Goal: Check status: Check status

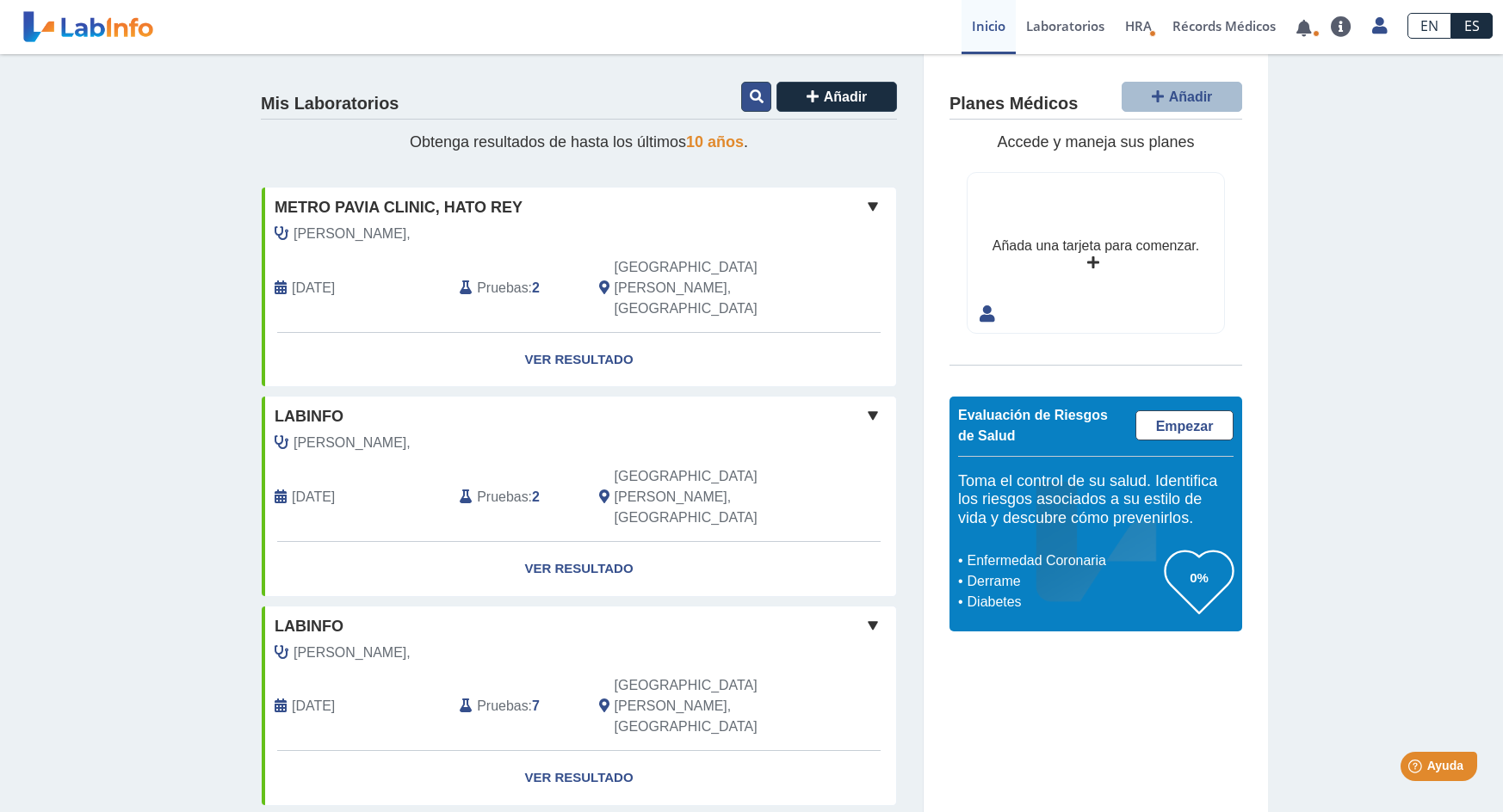
click at [750, 92] on icon at bounding box center [757, 97] width 14 height 14
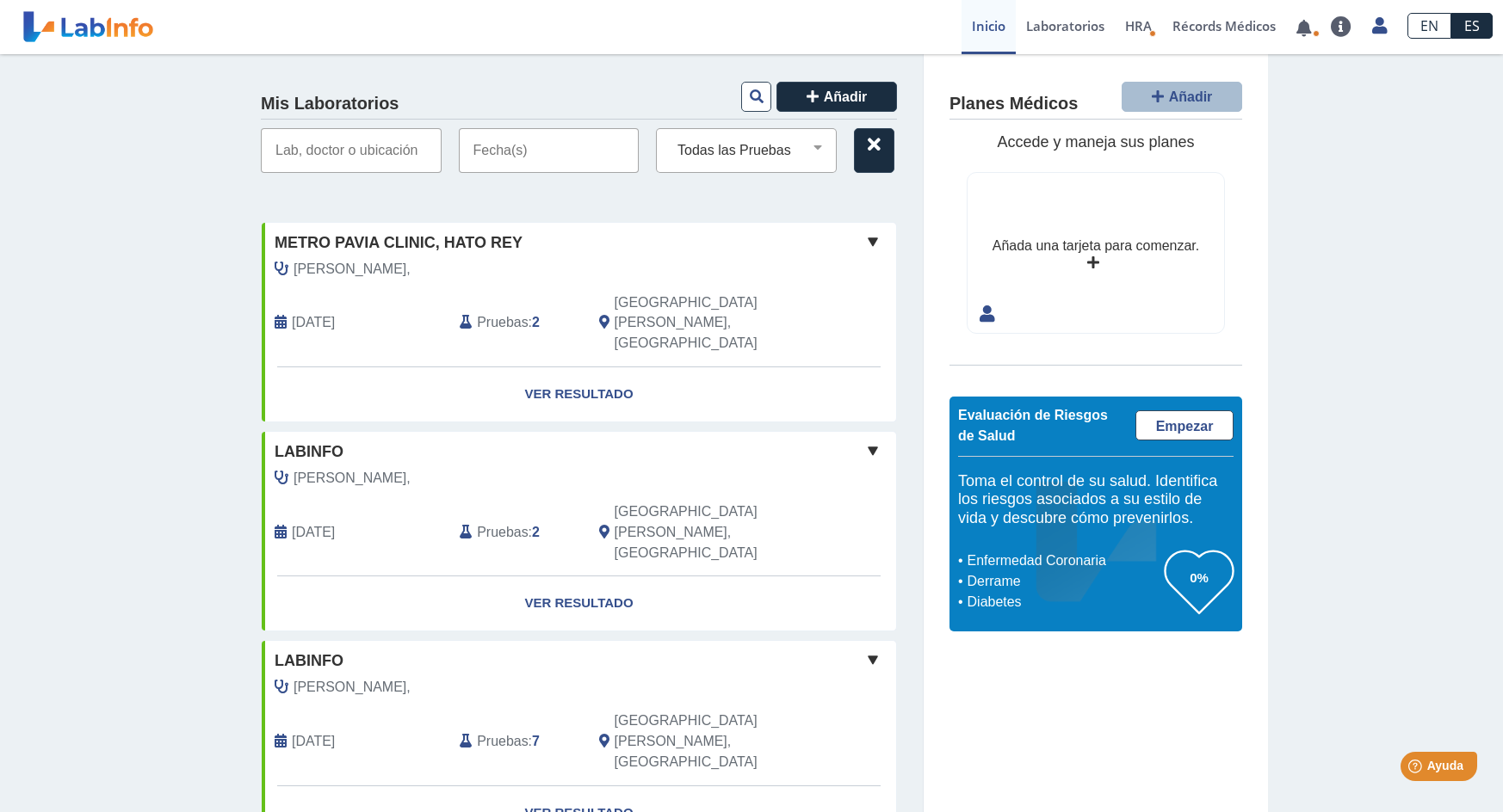
click at [514, 147] on input "text" at bounding box center [549, 150] width 181 height 44
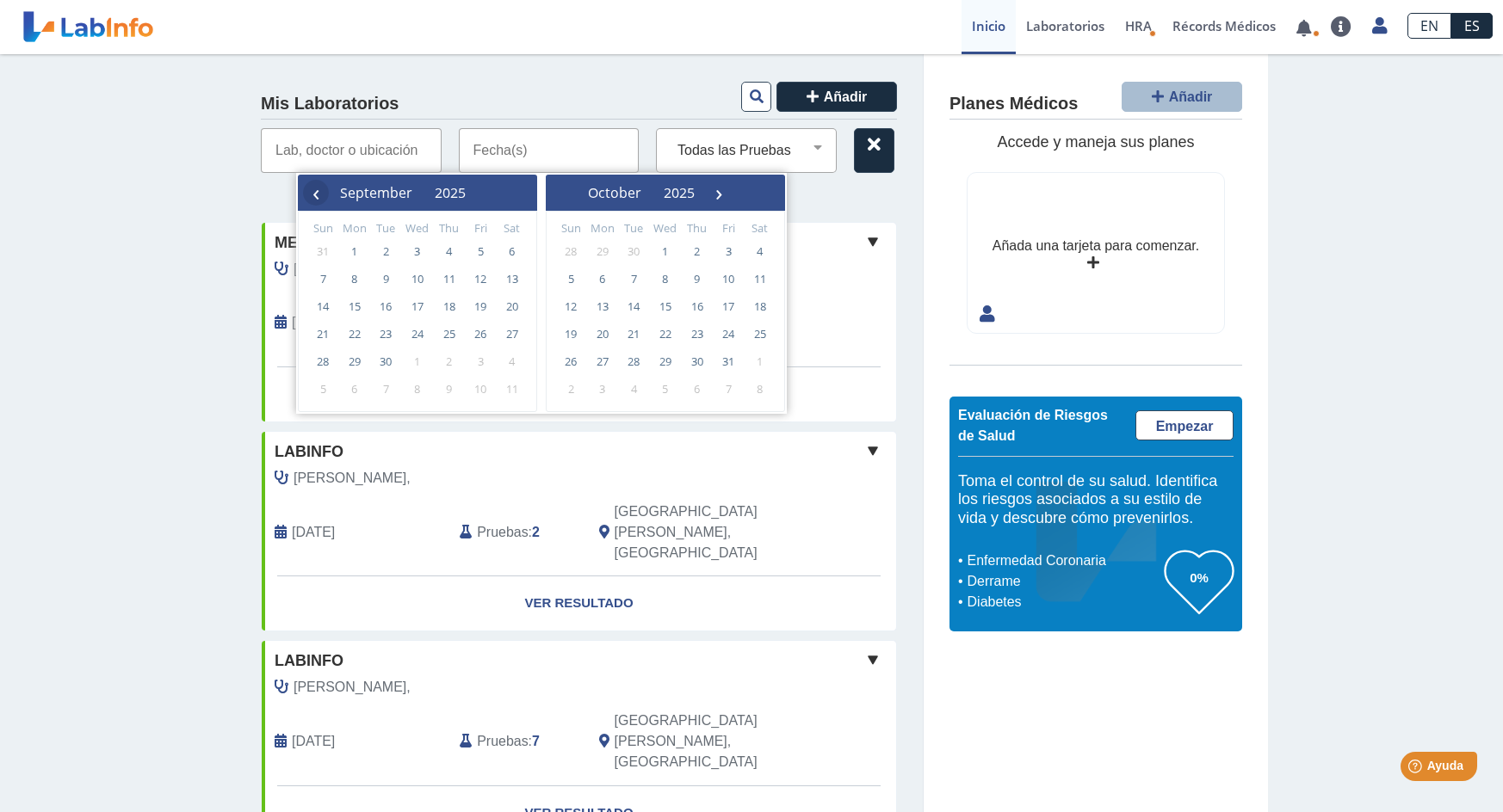
click at [318, 193] on span "‹" at bounding box center [316, 193] width 26 height 26
click at [411, 334] on span "20" at bounding box center [418, 334] width 28 height 28
click at [418, 364] on span "27" at bounding box center [418, 362] width 28 height 28
type input "[DATE] - [DATE]"
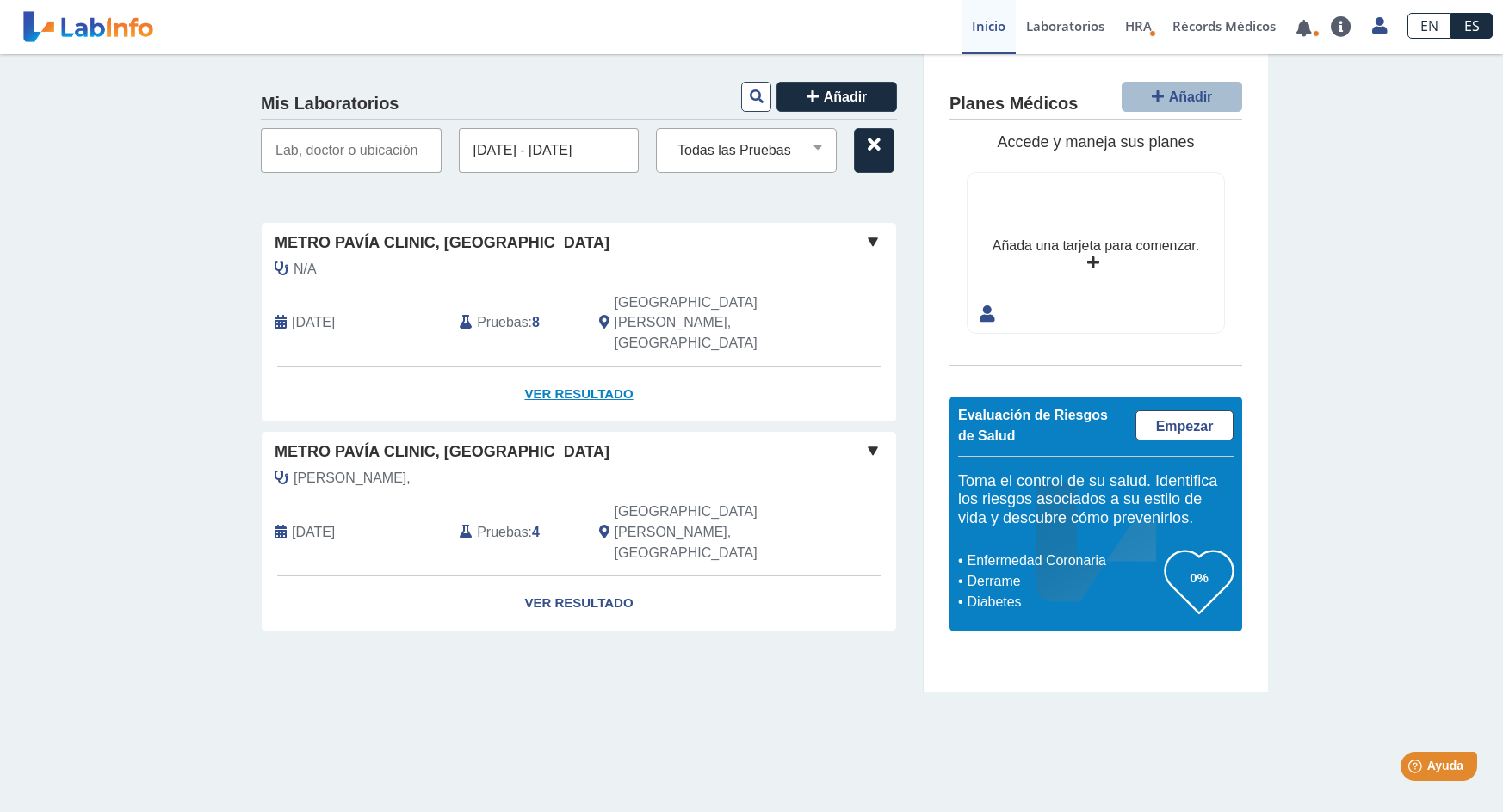
click at [563, 368] on link "Ver Resultado" at bounding box center [578, 395] width 634 height 54
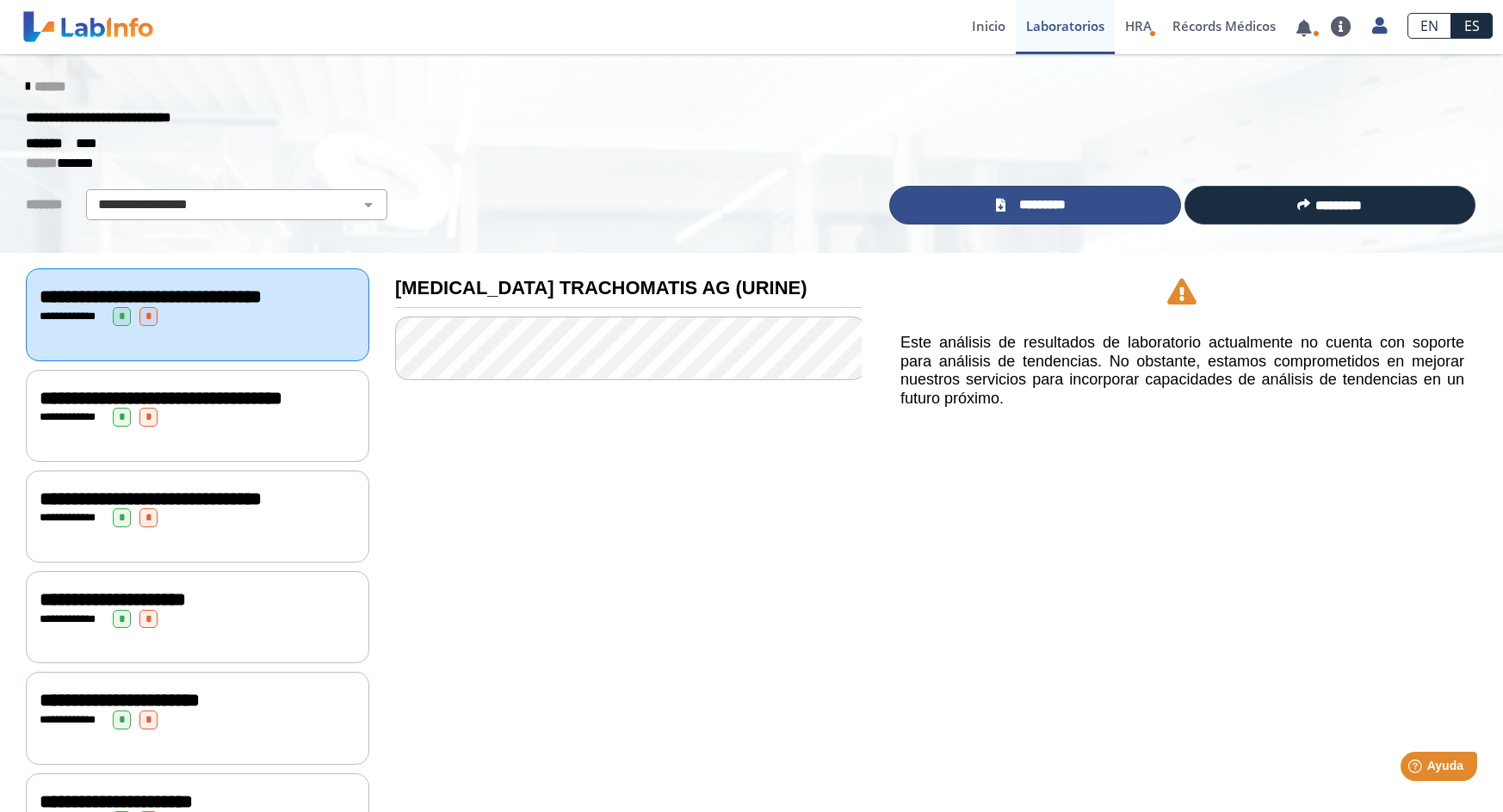
click at [1015, 211] on span "*********" at bounding box center [1042, 205] width 63 height 20
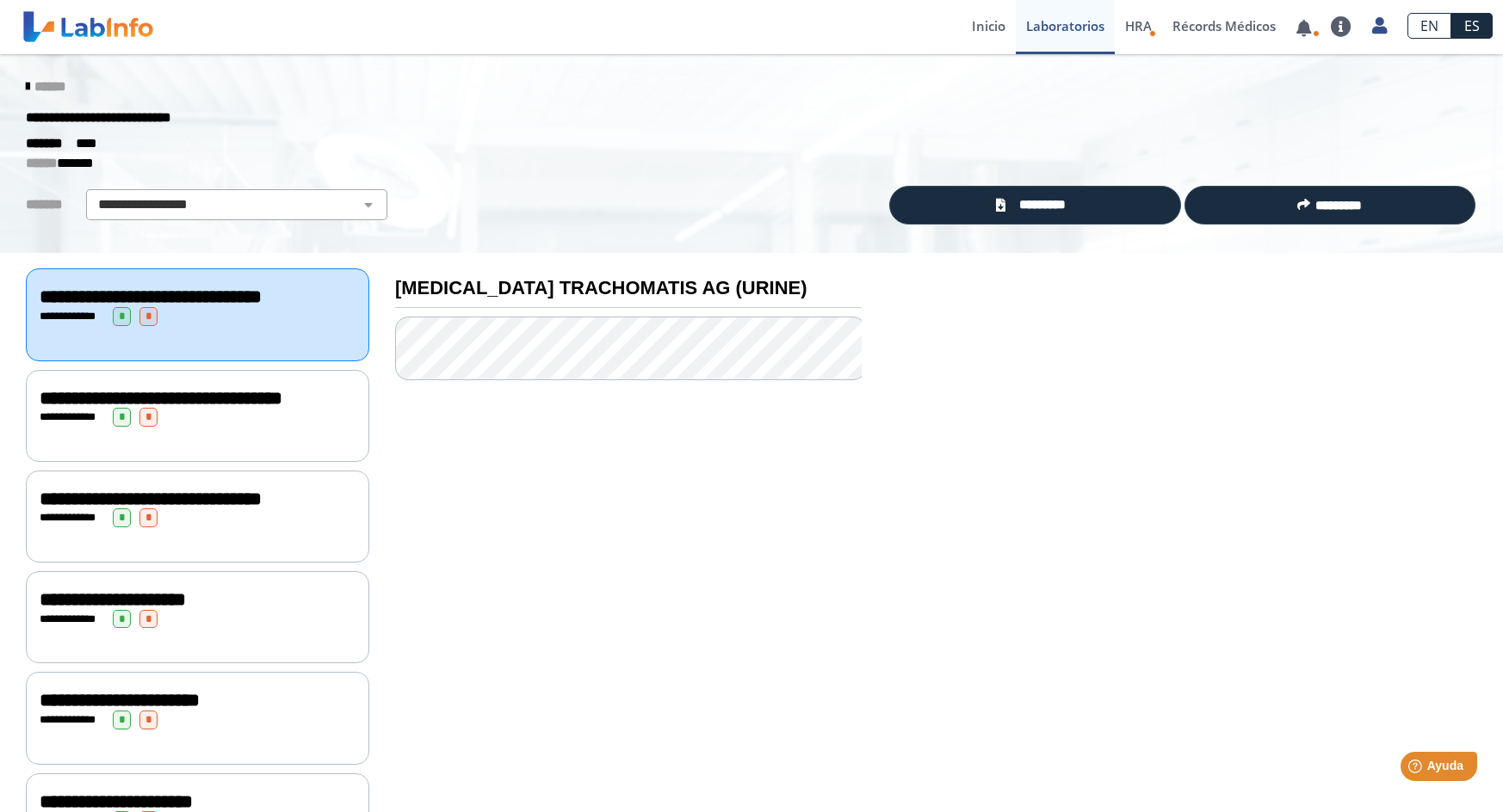
click at [49, 90] on span "******" at bounding box center [50, 86] width 31 height 13
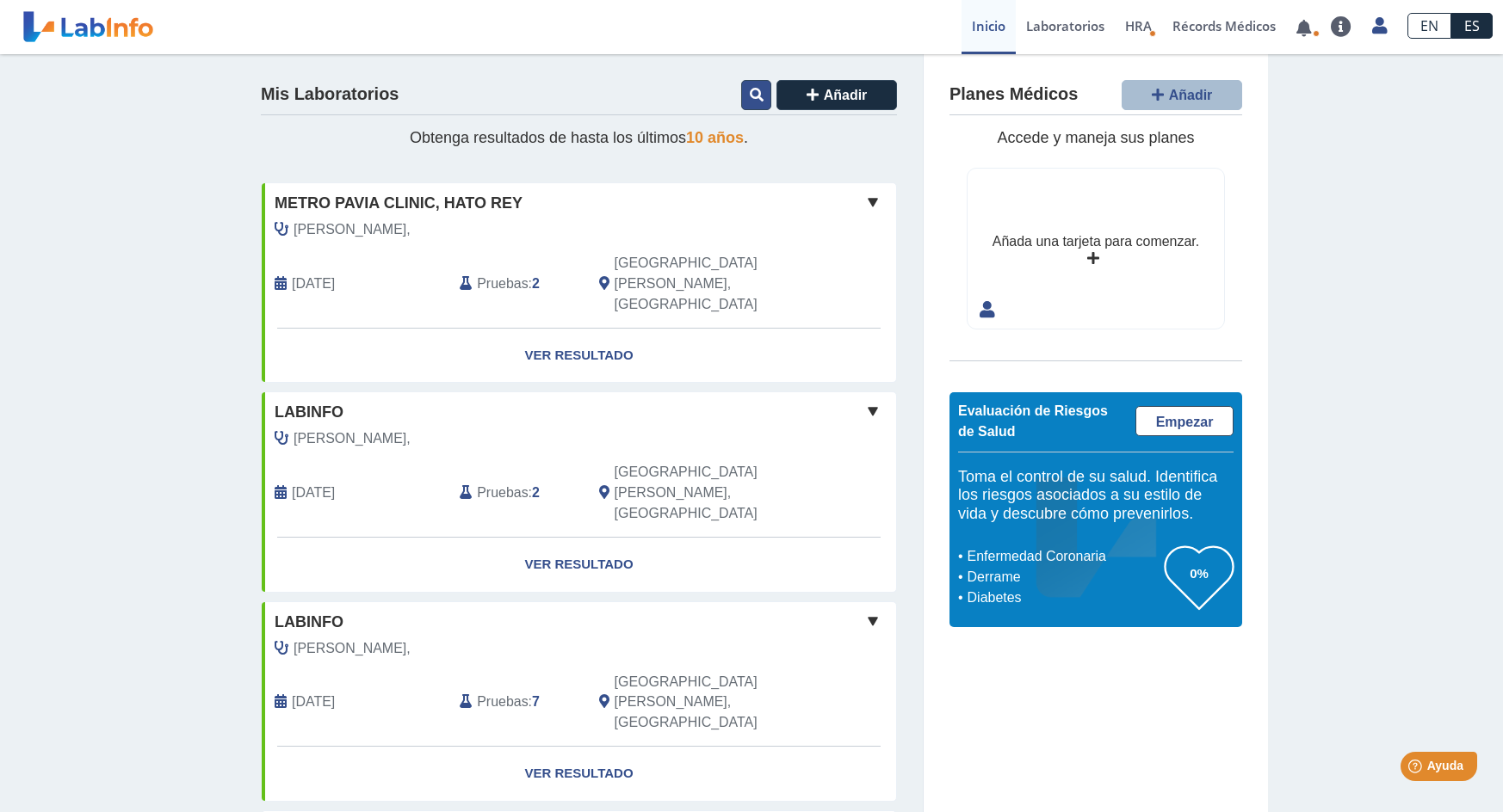
click at [750, 97] on icon at bounding box center [757, 95] width 14 height 14
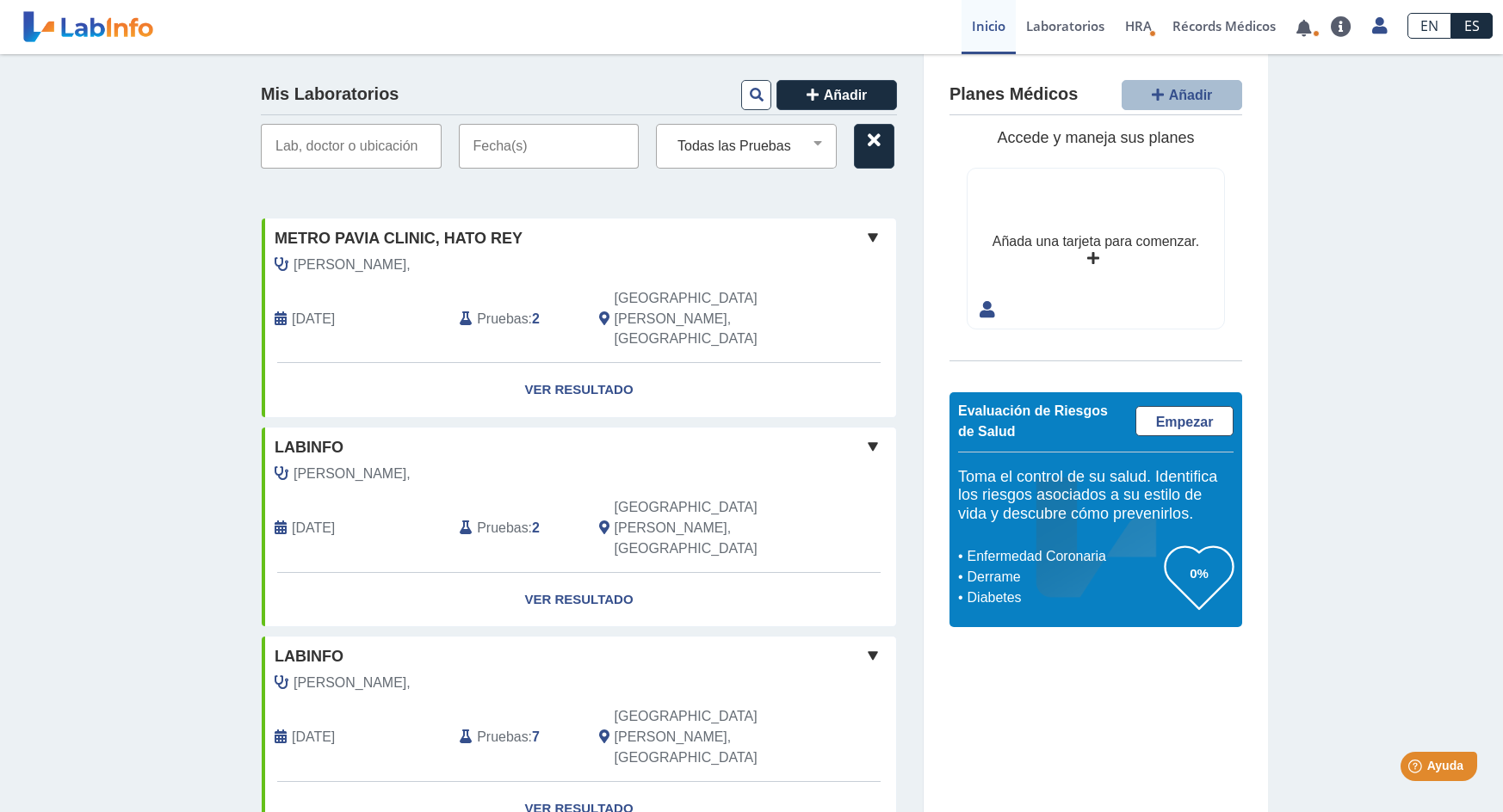
click at [326, 154] on input "text" at bounding box center [351, 146] width 181 height 44
click at [513, 143] on input "text" at bounding box center [549, 146] width 181 height 44
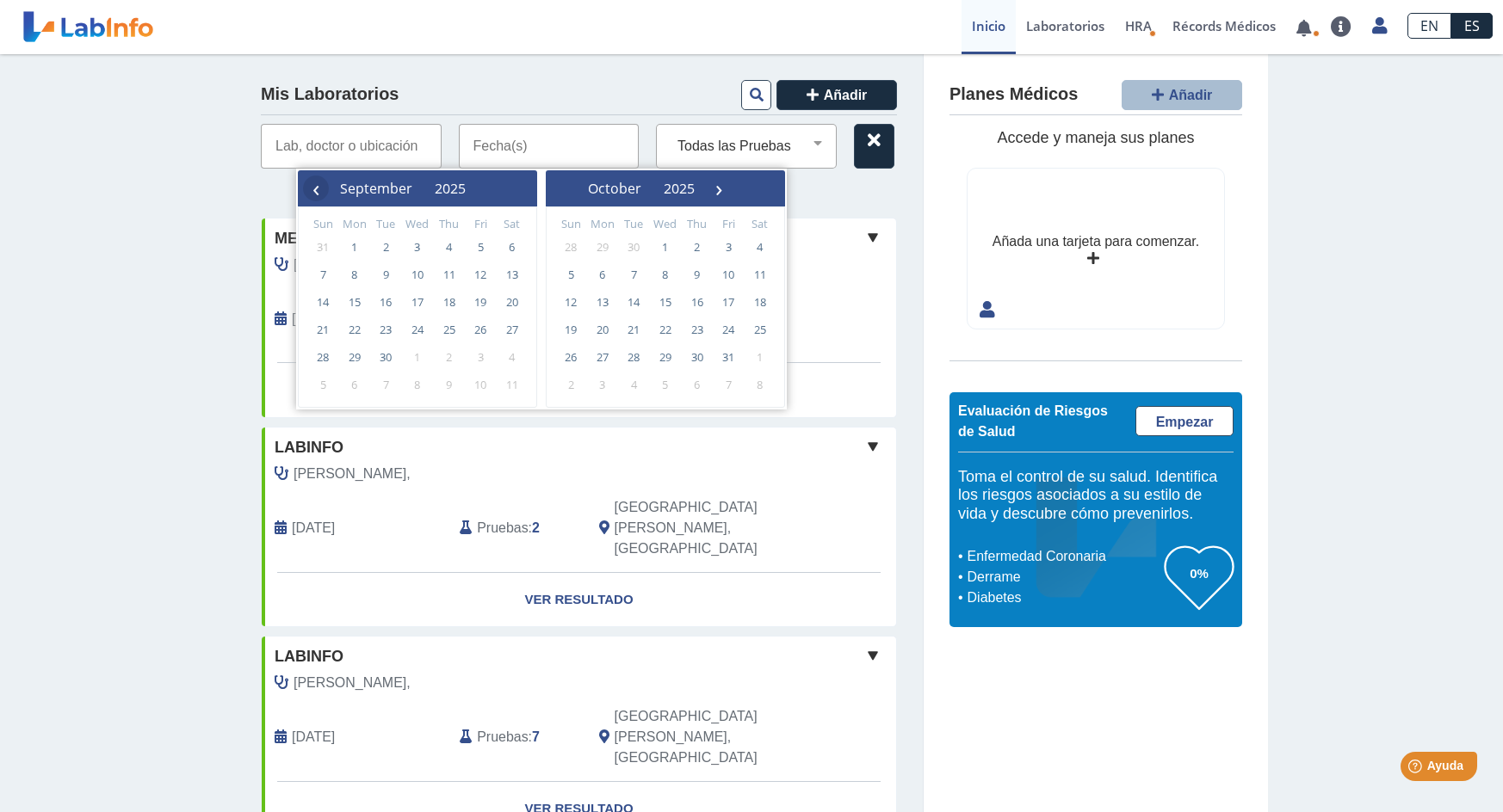
click at [324, 188] on span "‹" at bounding box center [316, 189] width 26 height 26
click at [392, 246] on span "1" at bounding box center [386, 247] width 28 height 28
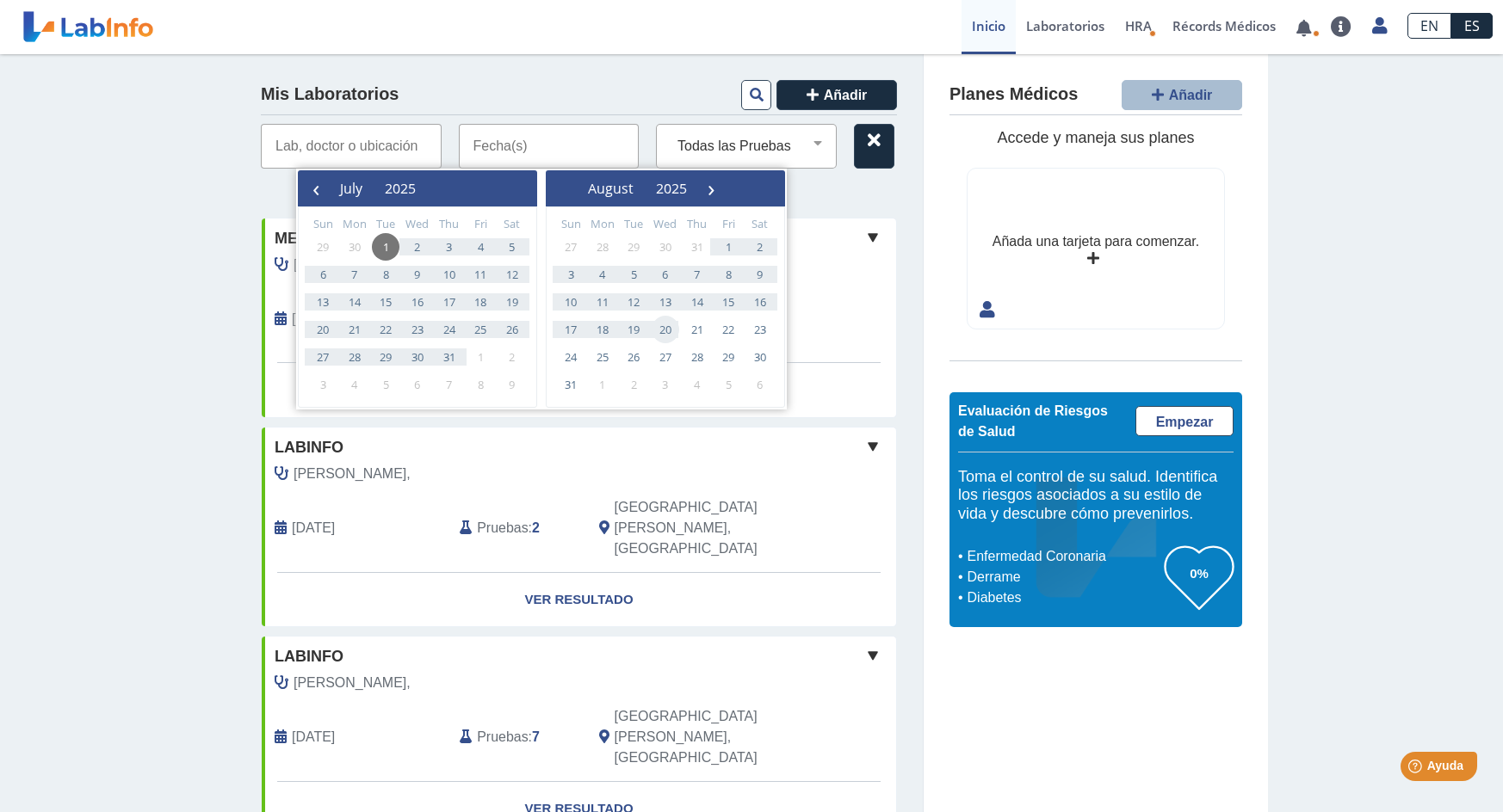
click at [667, 329] on span "20" at bounding box center [665, 329] width 28 height 28
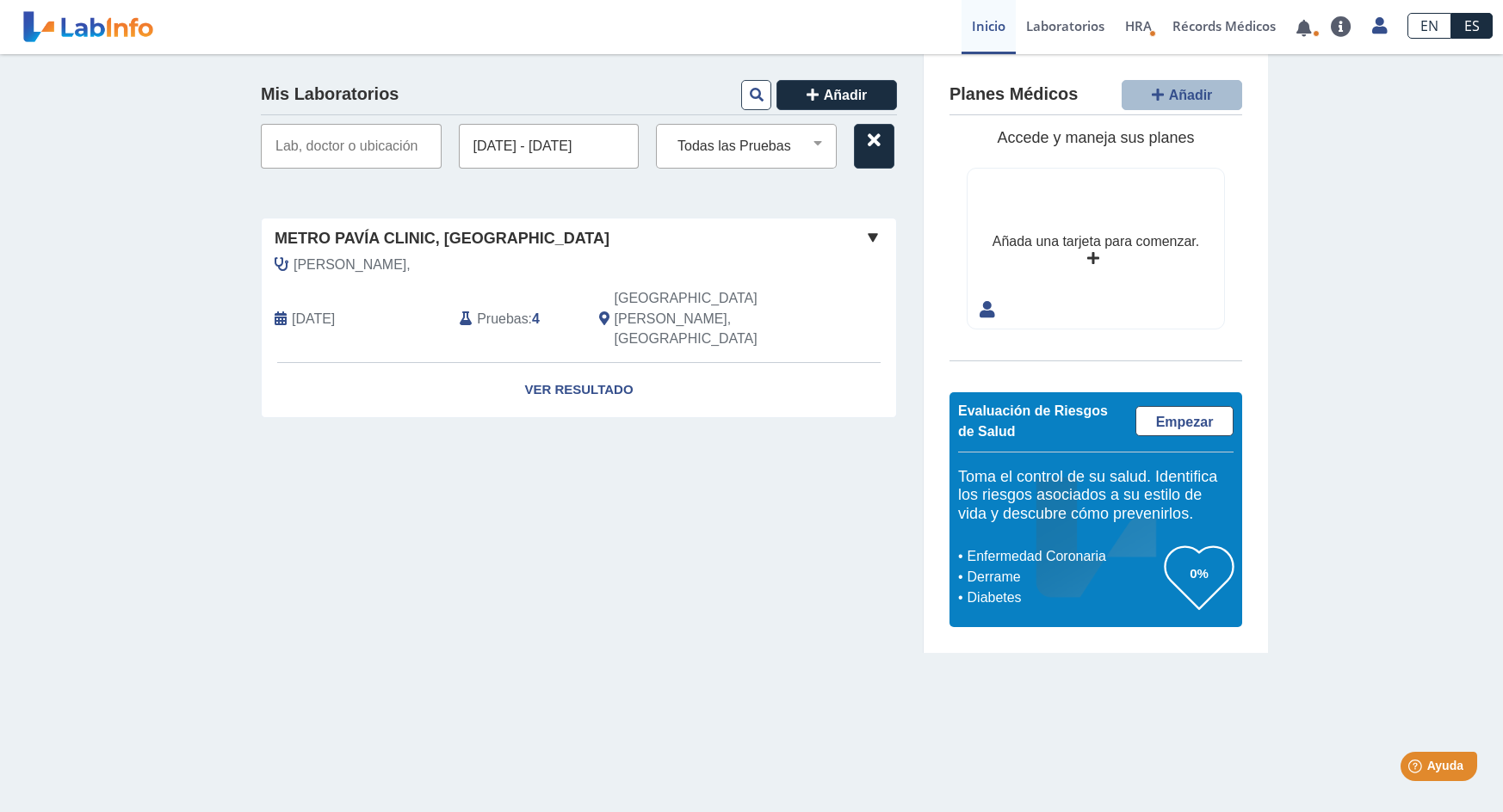
click at [500, 147] on input "[DATE] - [DATE]" at bounding box center [549, 146] width 181 height 44
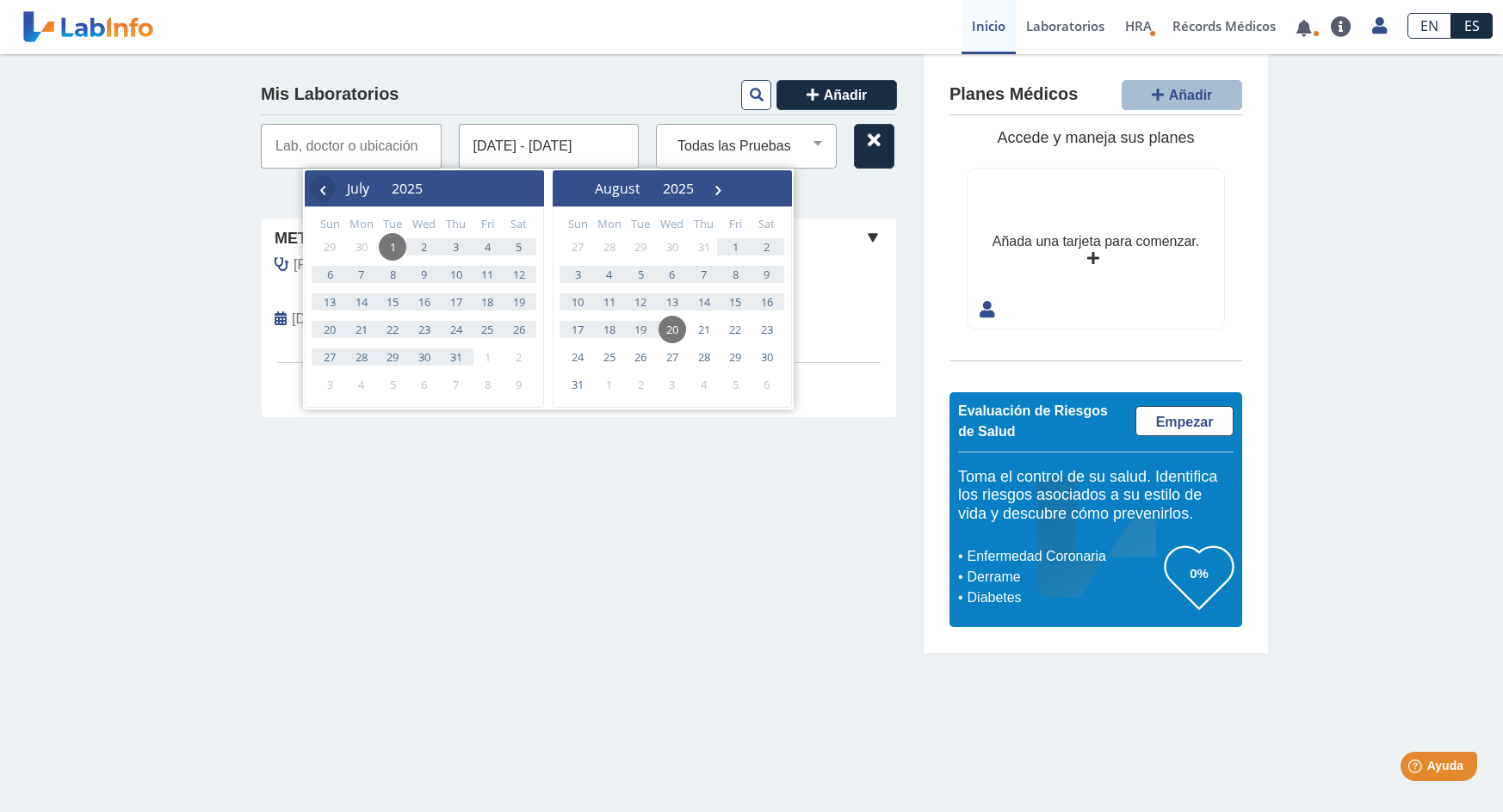
click at [318, 195] on span "‹" at bounding box center [323, 189] width 26 height 26
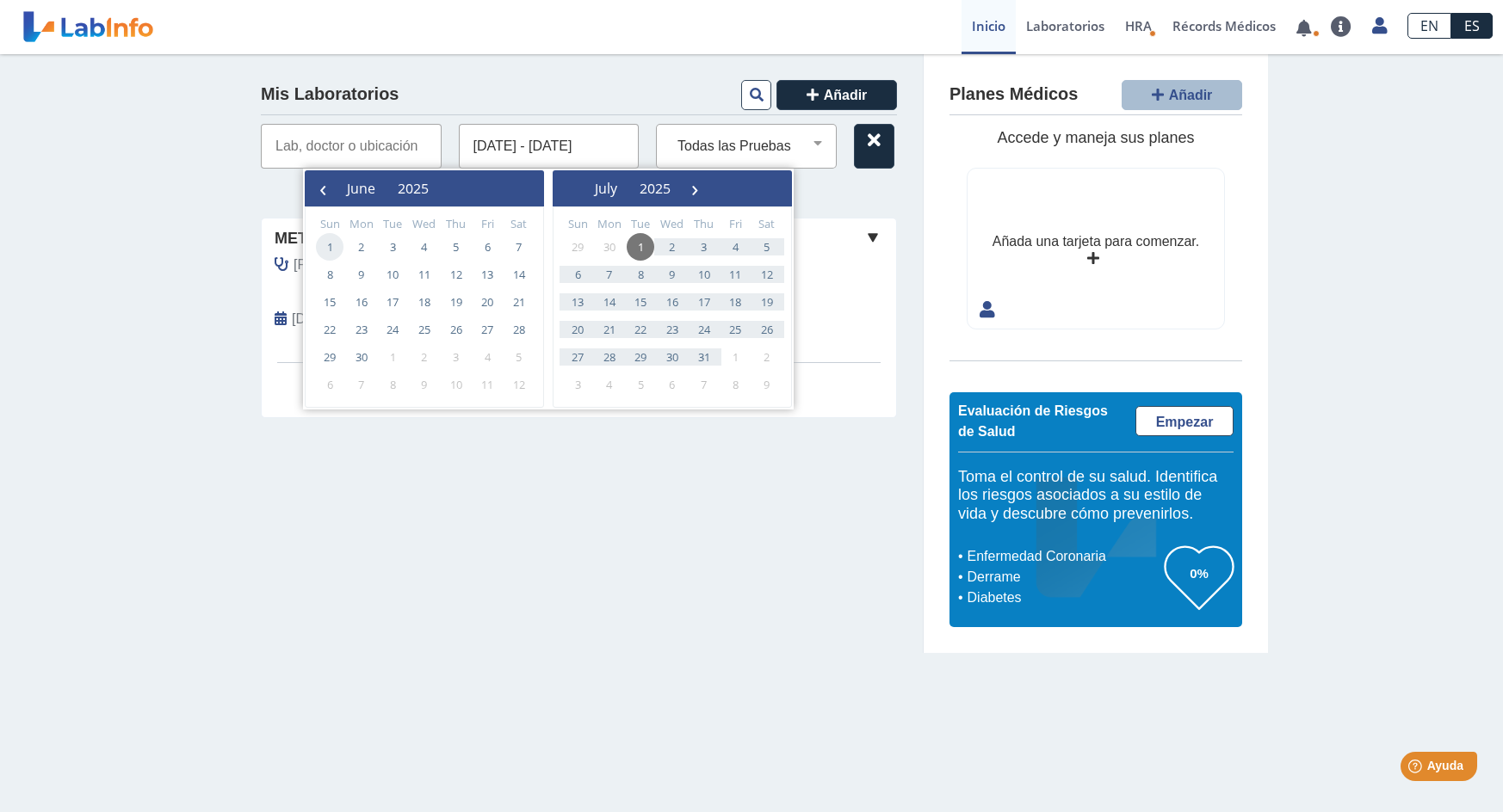
click at [329, 243] on span "1" at bounding box center [330, 247] width 28 height 28
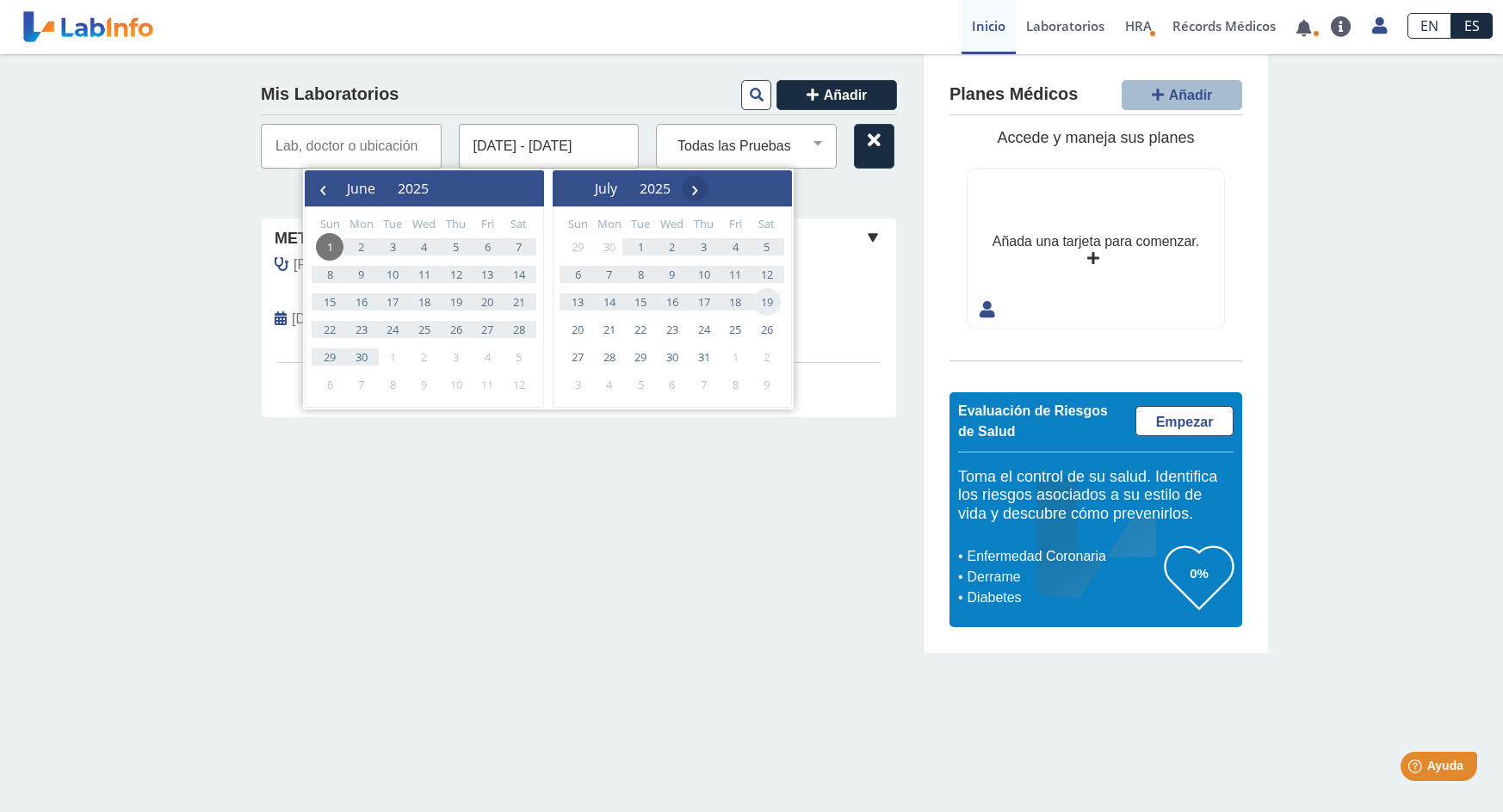
click at [708, 189] on span "›" at bounding box center [695, 189] width 26 height 26
click at [675, 334] on span "20" at bounding box center [672, 329] width 28 height 28
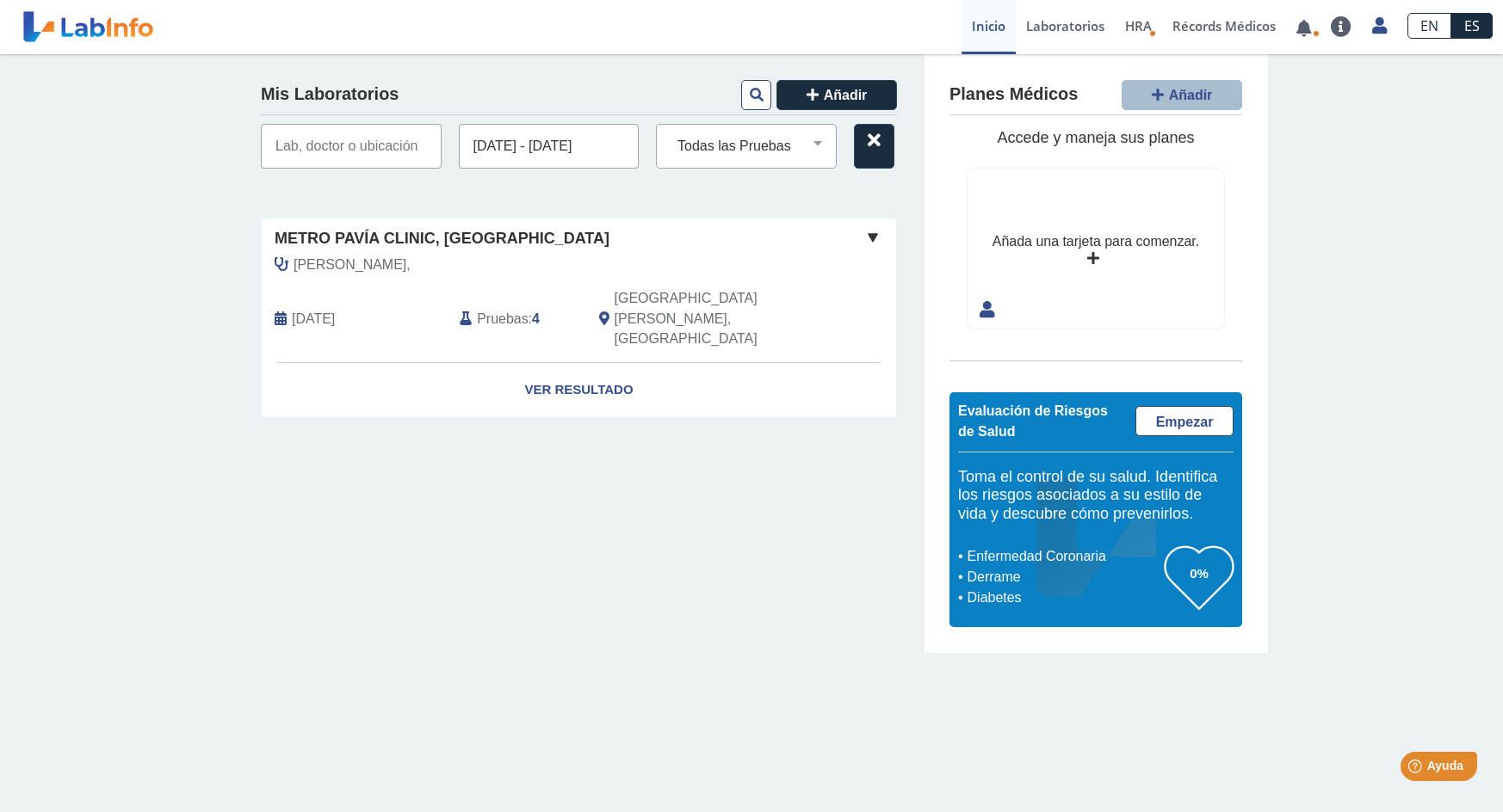
click at [711, 465] on div "Mis Laboratorios Añadir [DATE] - [DATE] Todas las Pruebas cbc cea [MEDICAL_DATA…" at bounding box center [579, 354] width 689 height 600
click at [396, 151] on input "text" at bounding box center [351, 146] width 181 height 44
click at [589, 200] on div "Mis Laboratorios Añadir [DATE] - [DATE] Todas las Pruebas cbc cea [MEDICAL_DATA…" at bounding box center [579, 354] width 689 height 600
click at [524, 151] on input "[DATE] - [DATE]" at bounding box center [549, 146] width 181 height 44
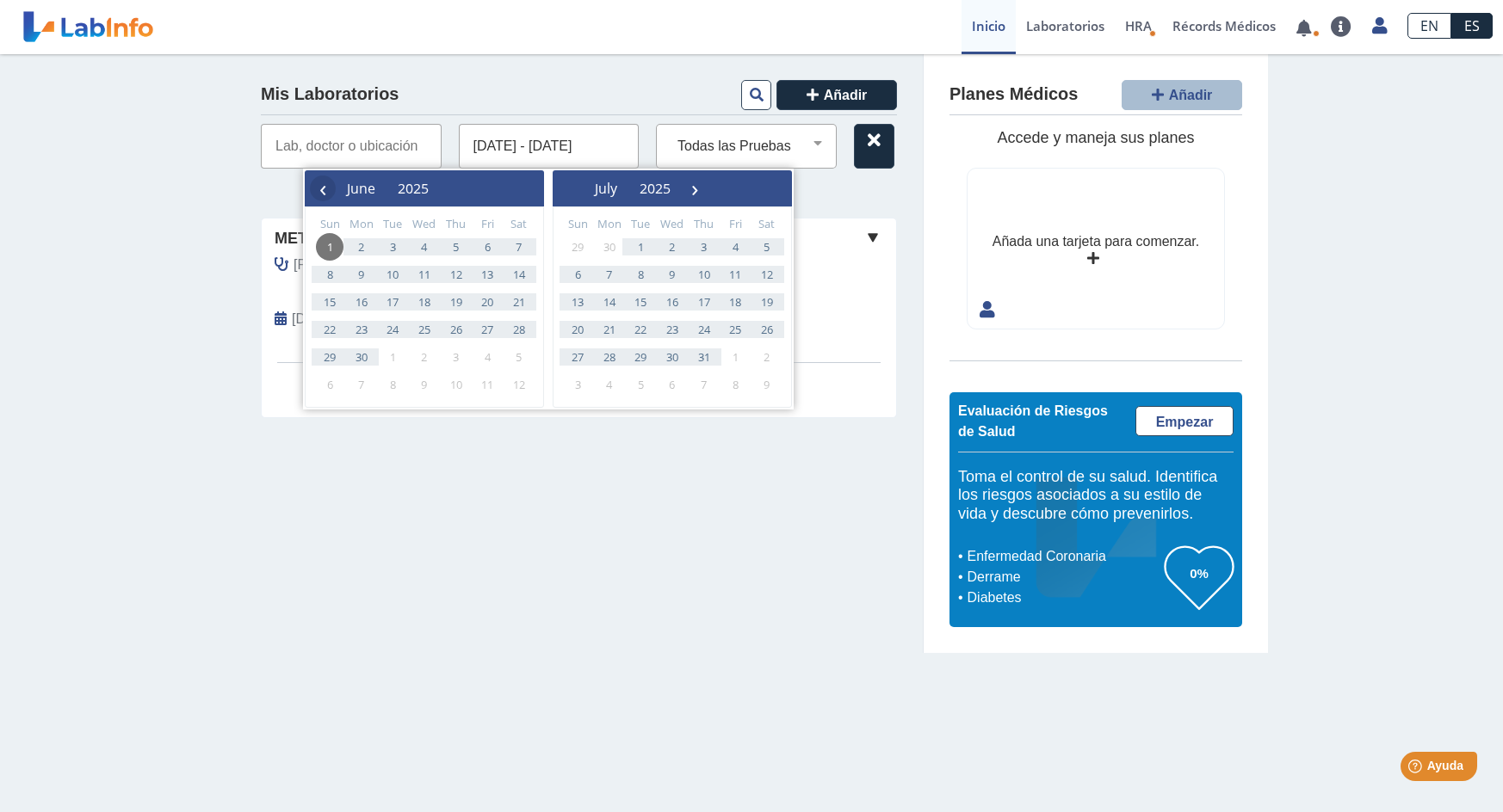
click at [311, 190] on span "‹" at bounding box center [323, 189] width 26 height 26
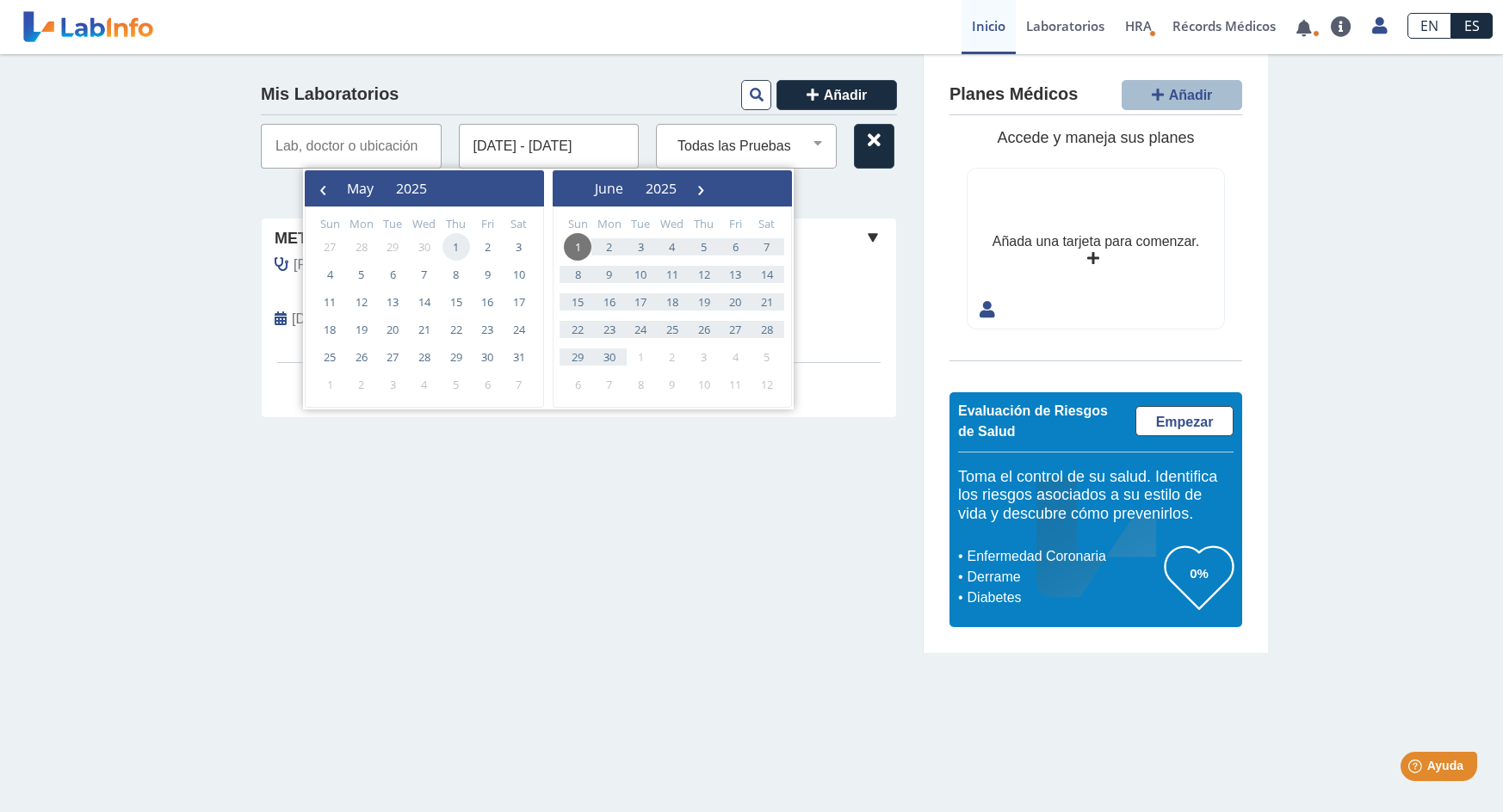
click at [457, 245] on span "1" at bounding box center [457, 247] width 28 height 28
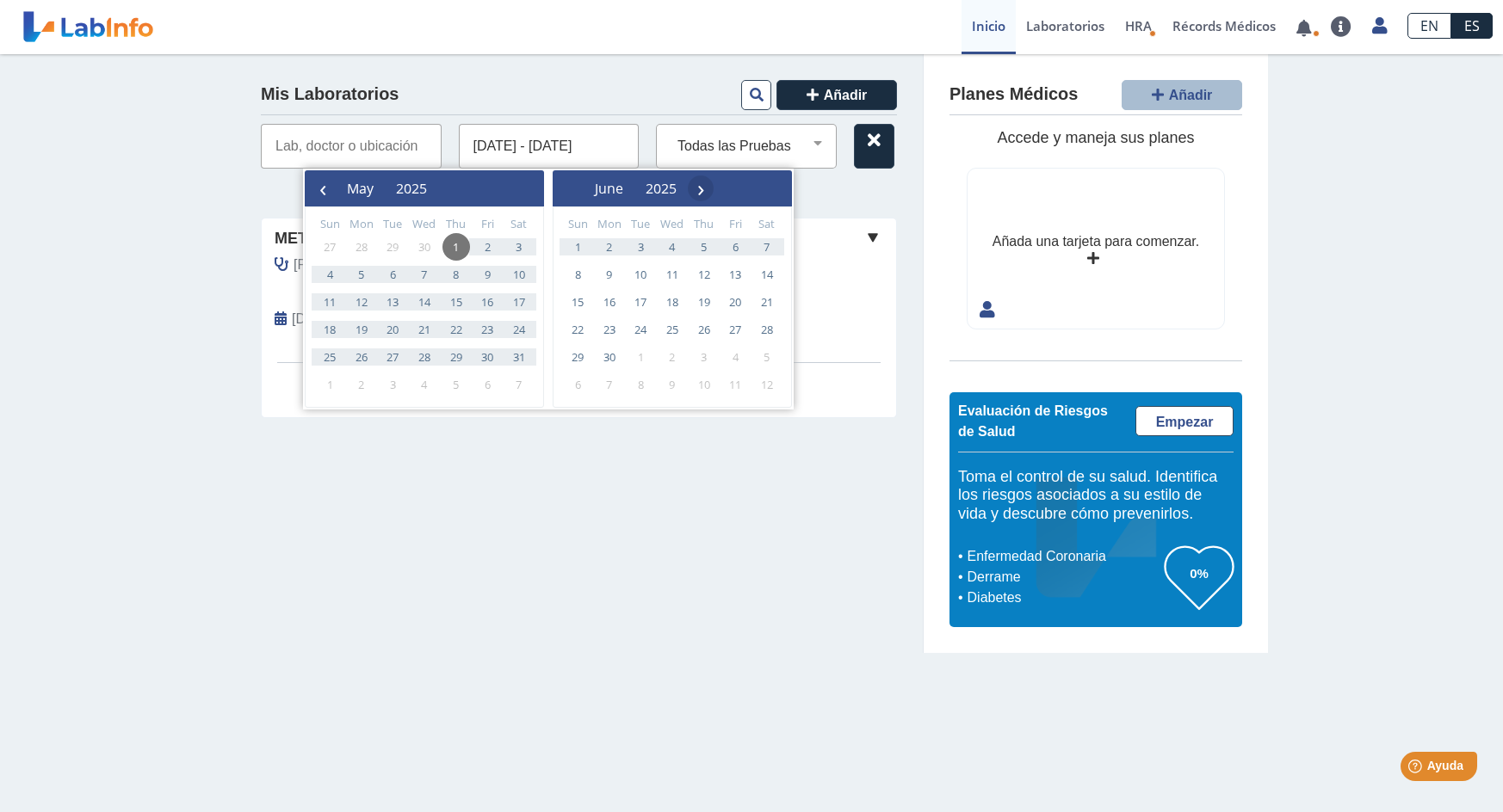
click at [713, 193] on span "›" at bounding box center [701, 189] width 26 height 26
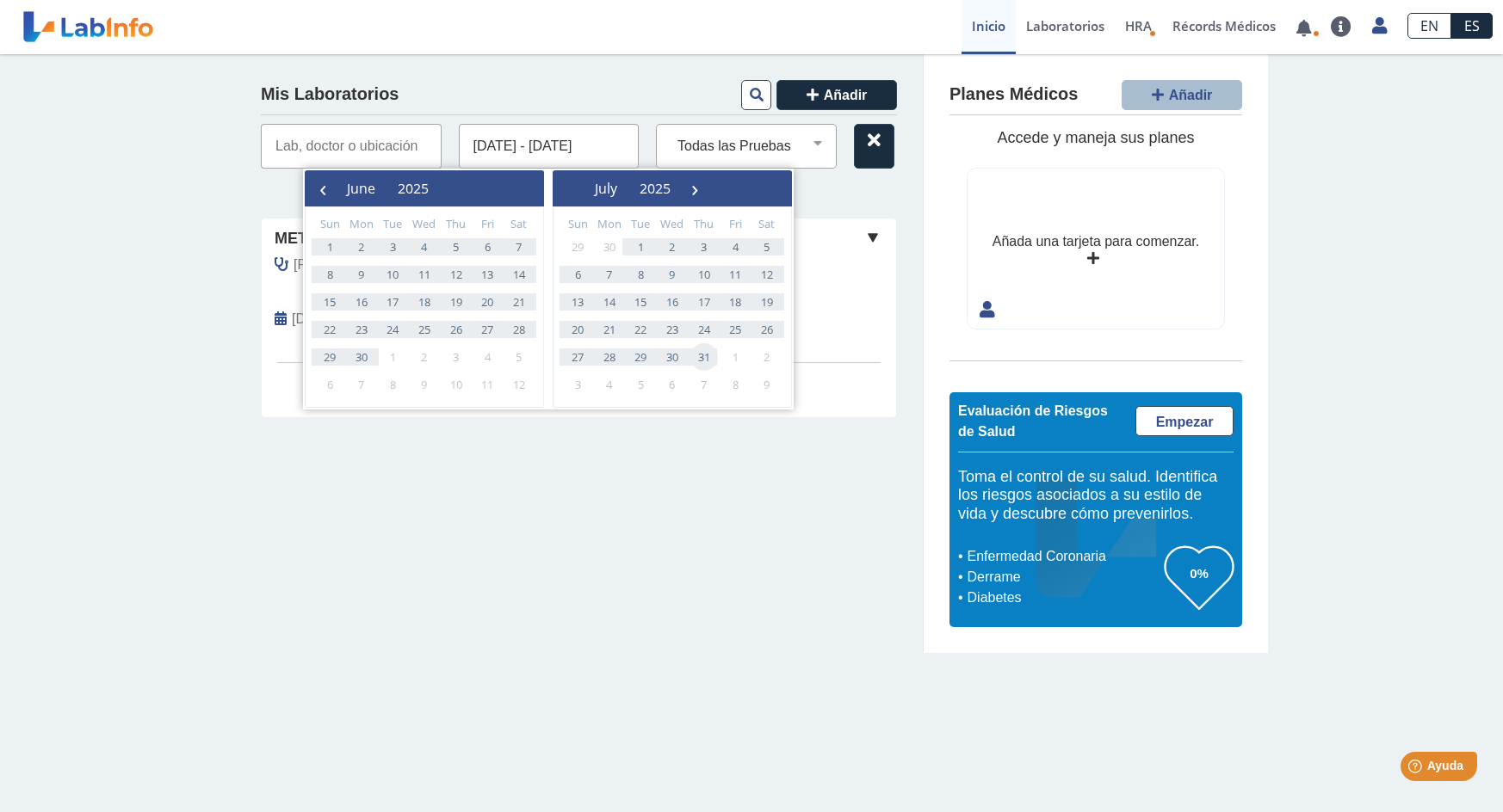
click at [704, 355] on span "31" at bounding box center [705, 357] width 28 height 28
type input "[DATE] - [DATE]"
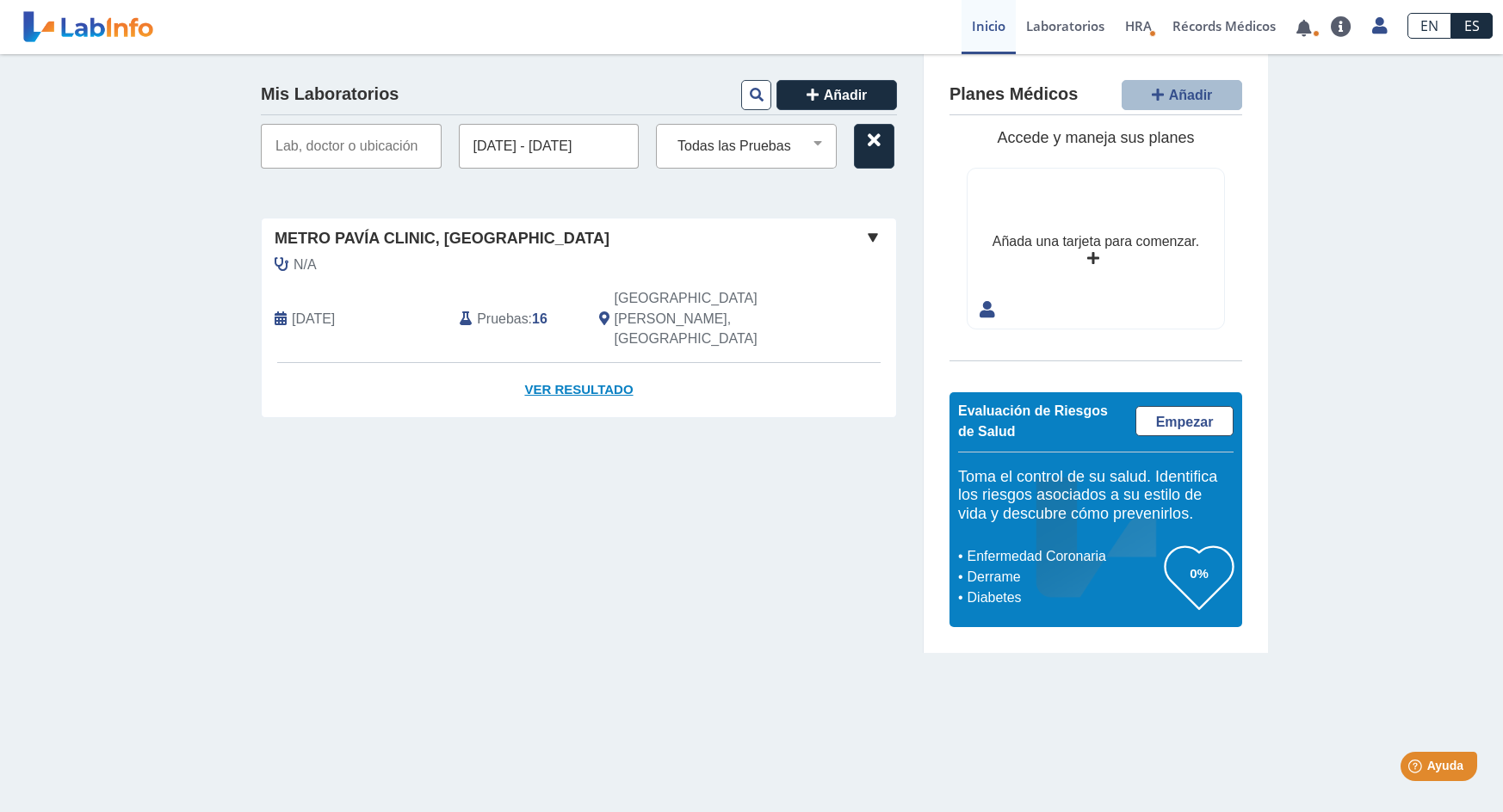
click at [569, 363] on link "Ver Resultado" at bounding box center [578, 390] width 634 height 54
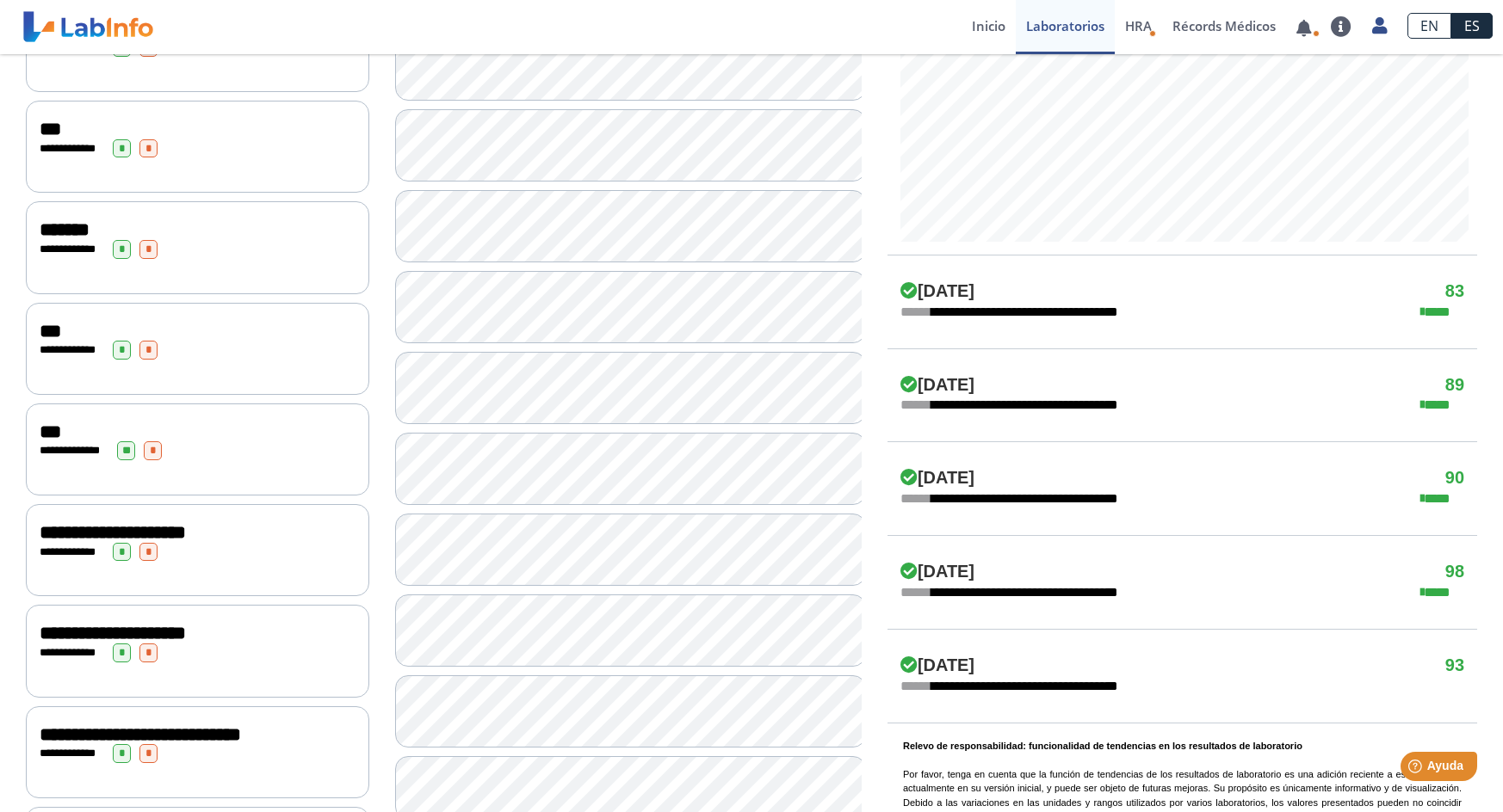
scroll to position [747, 0]
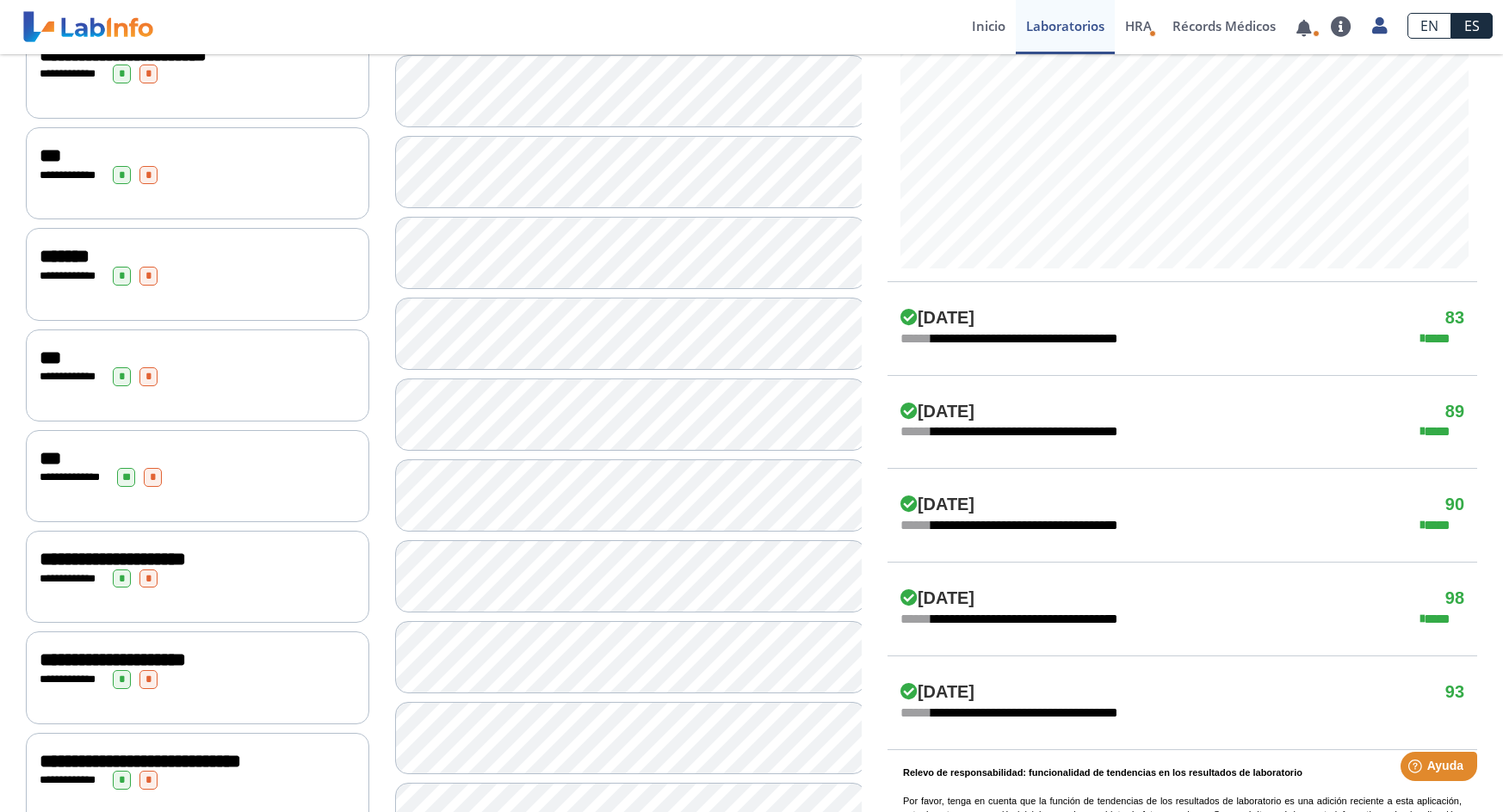
click at [183, 468] on div "**********" at bounding box center [197, 477] width 316 height 19
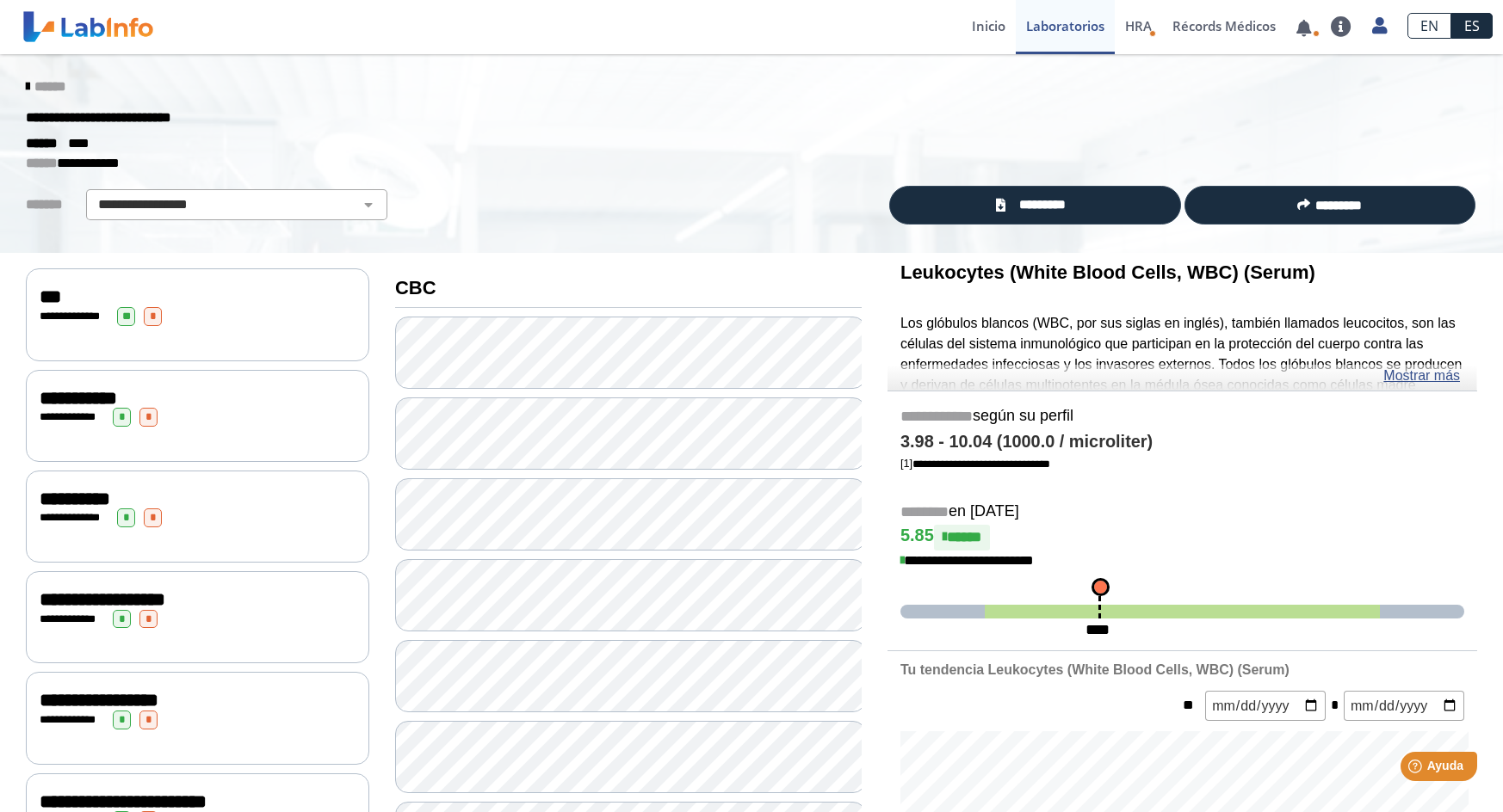
click at [76, 411] on span "**********" at bounding box center [71, 416] width 47 height 11
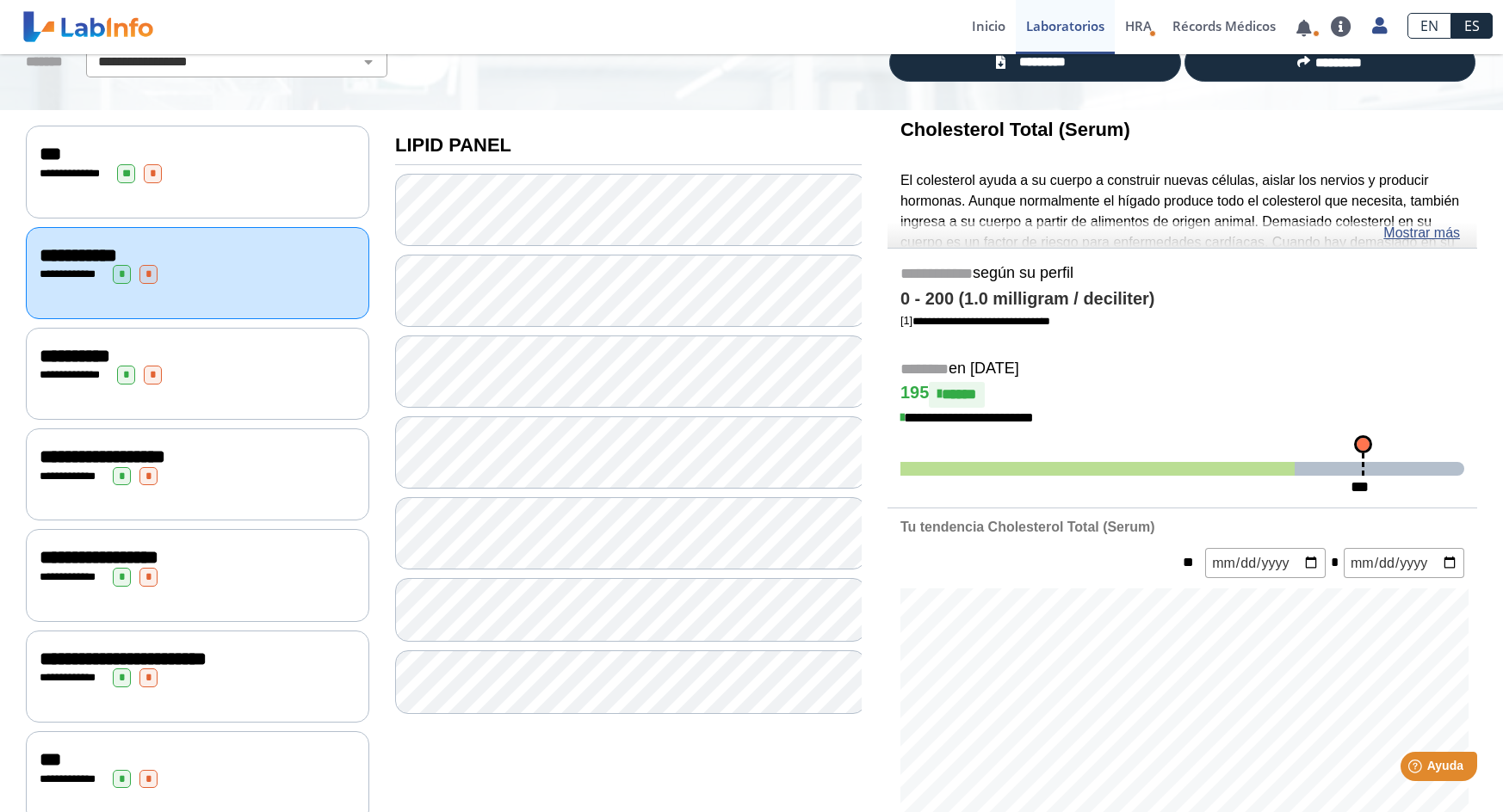
scroll to position [156, 0]
